Goal: Task Accomplishment & Management: Use online tool/utility

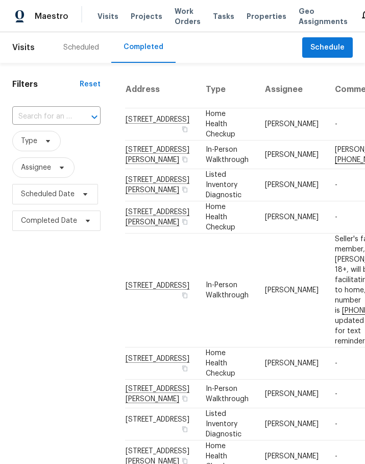
click at [143, 20] on span "Projects" at bounding box center [147, 16] width 32 height 10
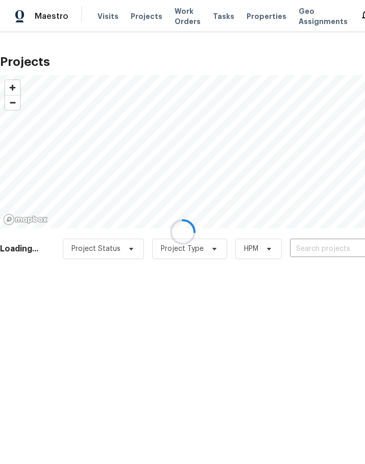
click at [319, 244] on div at bounding box center [182, 232] width 365 height 464
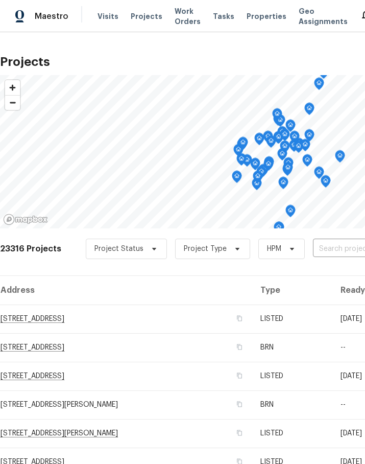
click at [330, 251] on input "text" at bounding box center [371, 249] width 117 height 16
type input "11103 fox"
click at [298, 271] on li "[STREET_ADDRESS]" at bounding box center [288, 272] width 149 height 17
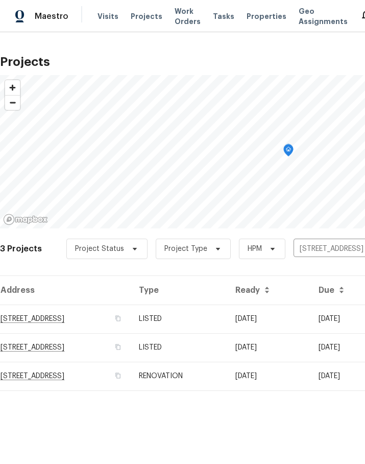
click at [103, 326] on td "[STREET_ADDRESS]" at bounding box center [65, 319] width 131 height 29
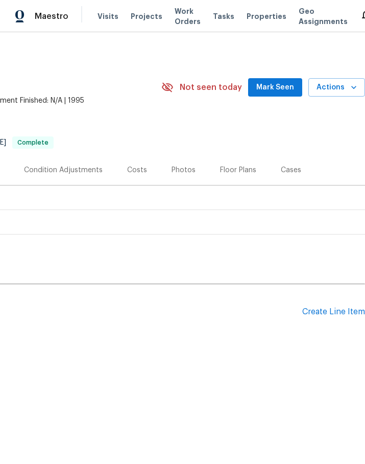
scroll to position [0, 212]
click at [339, 307] on div "Create Line Item" at bounding box center [333, 312] width 63 height 10
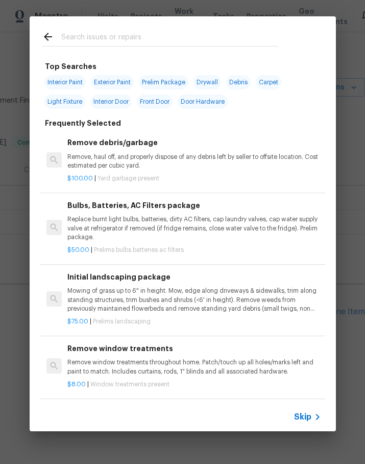
click at [166, 39] on input "text" at bounding box center [169, 38] width 217 height 15
type input "Pest"
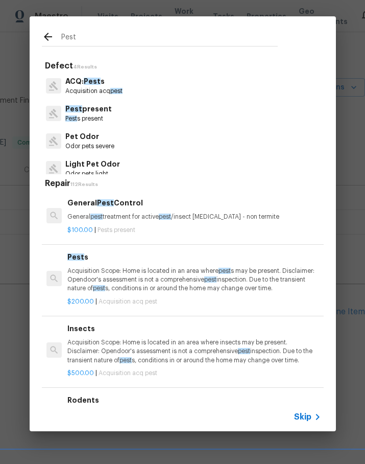
click at [197, 214] on p "General pest treatment for active pest /insect [MEDICAL_DATA] - non termite" at bounding box center [193, 217] width 253 height 9
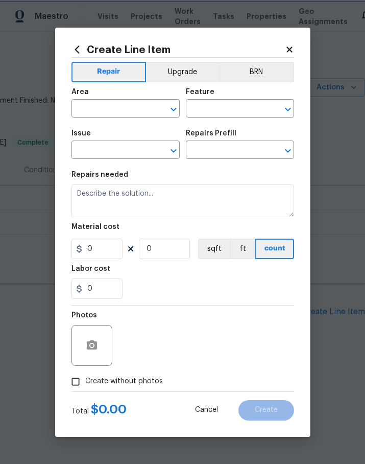
type input "Pests"
type input "Pest present"
type textarea "General pest treatment for active pest/insect infestation - non termite"
type input "1"
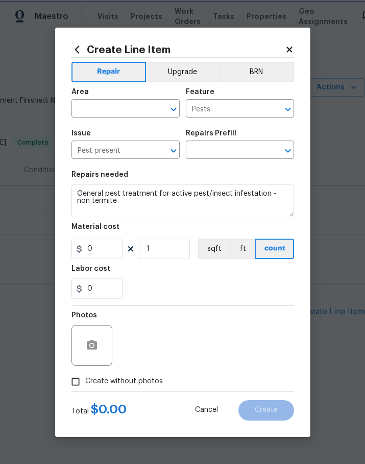
type input "General Pest Control $100.00"
type input "100"
click at [116, 108] on input "text" at bounding box center [112, 110] width 80 height 16
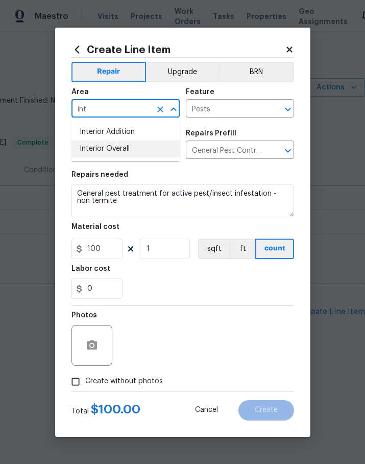
click at [145, 148] on li "Interior Overall" at bounding box center [126, 149] width 108 height 17
type input "Interior Overall"
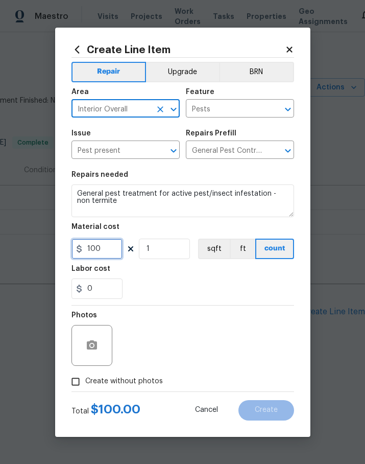
click at [114, 256] on input "100" at bounding box center [97, 249] width 51 height 20
type input "150"
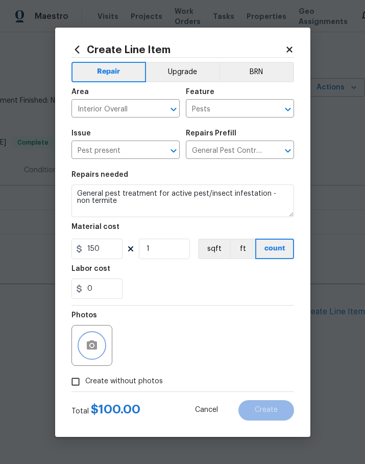
click at [95, 354] on button "button" at bounding box center [92, 345] width 25 height 25
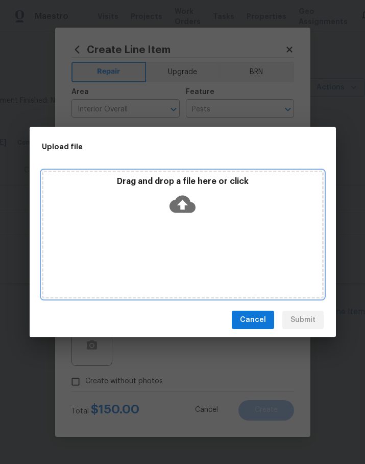
click at [181, 203] on icon at bounding box center [183, 204] width 26 height 26
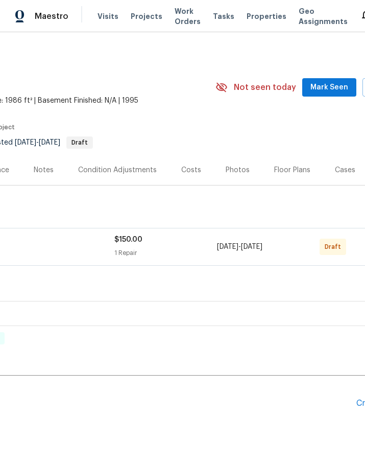
scroll to position [-1, 198]
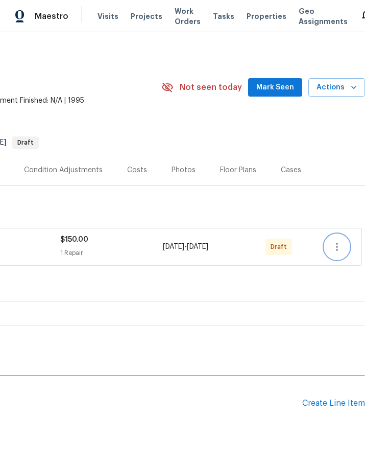
click at [345, 247] on button "button" at bounding box center [337, 247] width 25 height 25
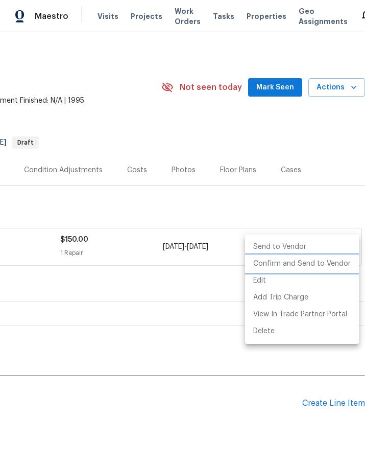
click at [330, 267] on li "Confirm and Send to Vendor" at bounding box center [302, 263] width 114 height 17
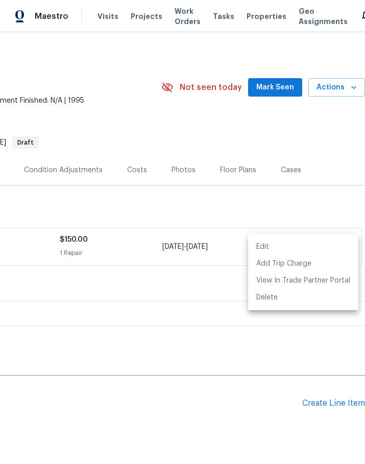
click at [324, 204] on div at bounding box center [182, 232] width 365 height 464
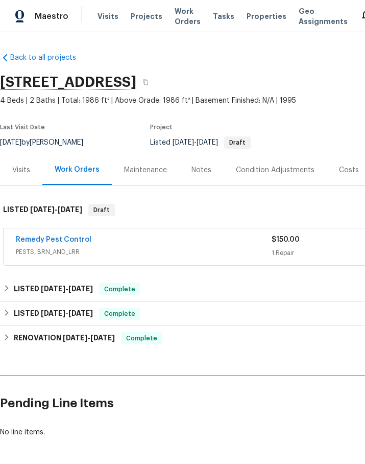
scroll to position [0, 0]
click at [27, 242] on link "Remedy Pest Control" at bounding box center [54, 239] width 76 height 7
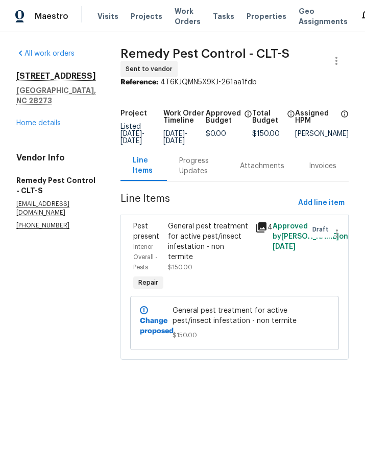
click at [197, 170] on div "Progress Updates" at bounding box center [197, 166] width 36 height 20
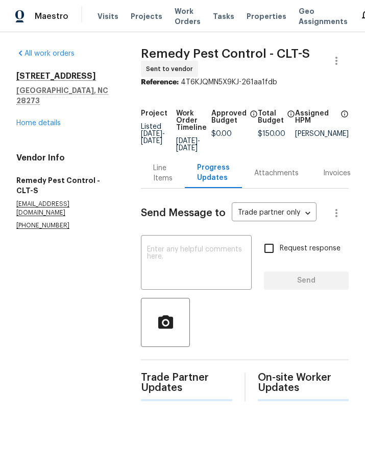
click at [189, 246] on textarea at bounding box center [196, 264] width 99 height 36
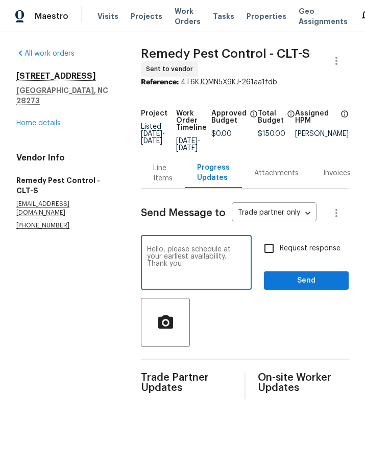
type textarea "Hello, please schedule at your earliest availability. Thank you"
click at [267, 251] on input "Request response" at bounding box center [269, 248] width 21 height 21
checkbox input "true"
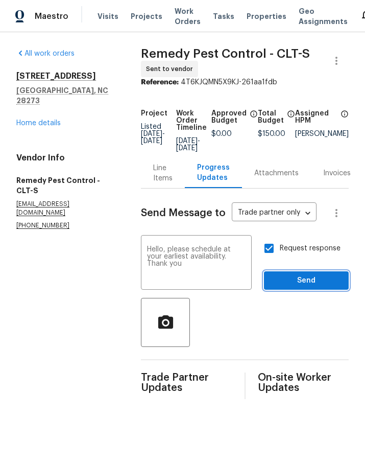
click at [288, 274] on span "Send" at bounding box center [306, 280] width 68 height 13
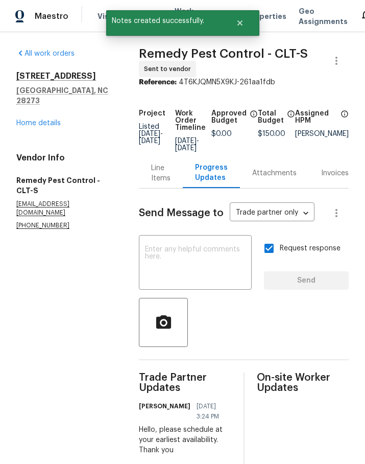
click at [54, 16] on span "Maestro" at bounding box center [52, 16] width 34 height 10
